Goal: Task Accomplishment & Management: Use online tool/utility

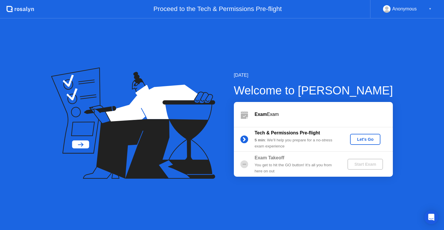
click at [363, 139] on div "Let's Go" at bounding box center [366, 139] width 26 height 5
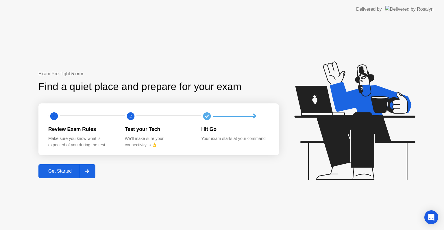
click at [58, 172] on div "Get Started" at bounding box center [60, 170] width 40 height 5
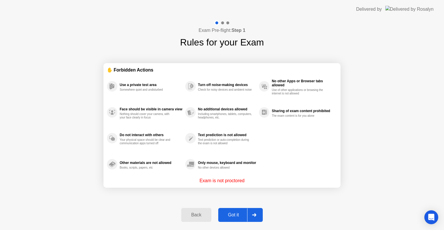
click at [232, 222] on div "Back Got it" at bounding box center [222, 214] width 88 height 27
click at [233, 213] on div "Got it" at bounding box center [233, 214] width 27 height 5
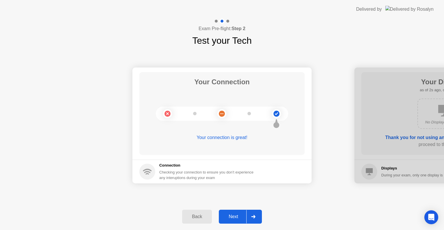
click at [227, 221] on button "Next" at bounding box center [240, 216] width 43 height 14
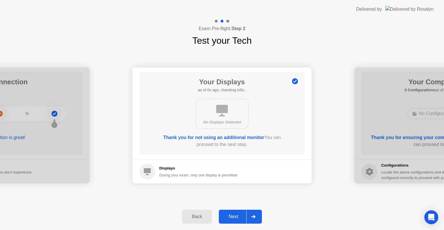
click at [227, 221] on button "Next" at bounding box center [240, 216] width 43 height 14
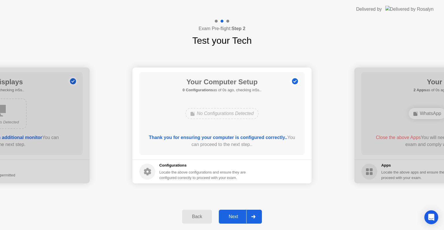
click at [227, 221] on button "Next" at bounding box center [240, 216] width 43 height 14
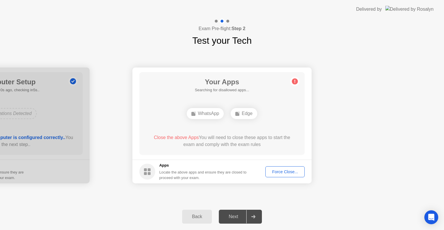
click at [284, 169] on div "Force Close..." at bounding box center [285, 171] width 35 height 5
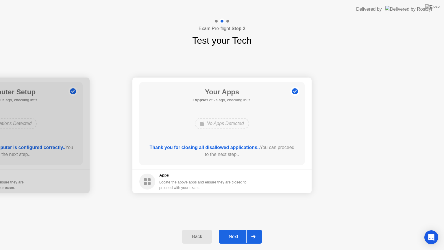
click at [232, 229] on div "Next" at bounding box center [234, 236] width 26 height 5
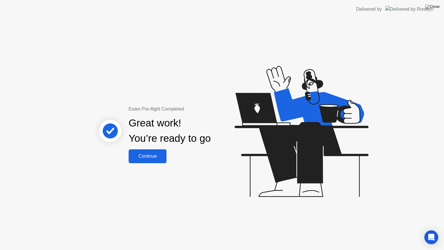
click at [154, 159] on div "Continue" at bounding box center [148, 156] width 34 height 5
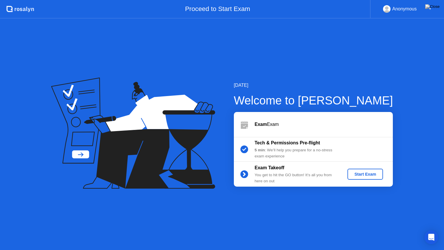
click at [360, 173] on div "Start Exam" at bounding box center [365, 174] width 31 height 5
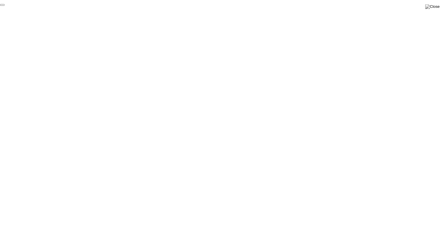
click at [5, 6] on button "End Proctoring Session" at bounding box center [2, 5] width 5 height 2
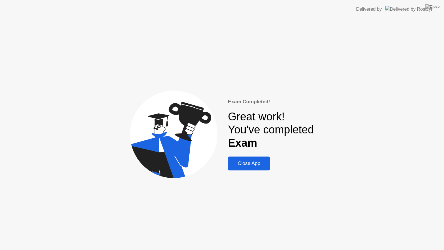
click at [251, 158] on button "Close App" at bounding box center [249, 164] width 42 height 14
